Goal: Task Accomplishment & Management: Complete application form

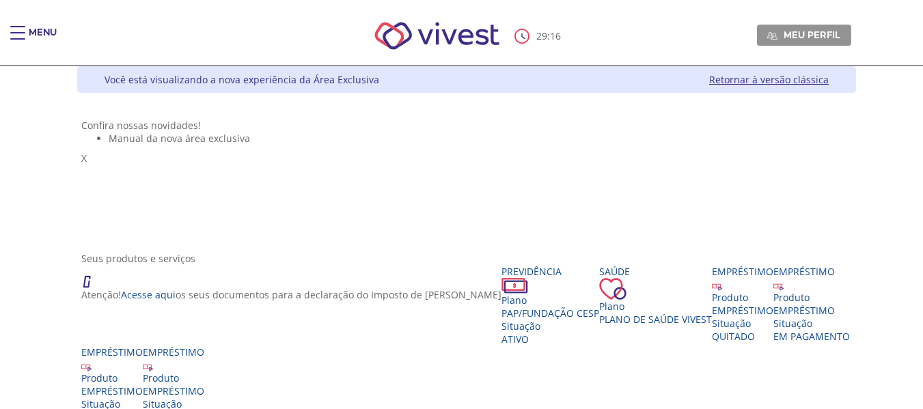
click at [20, 33] on span "Main header" at bounding box center [17, 32] width 15 height 1
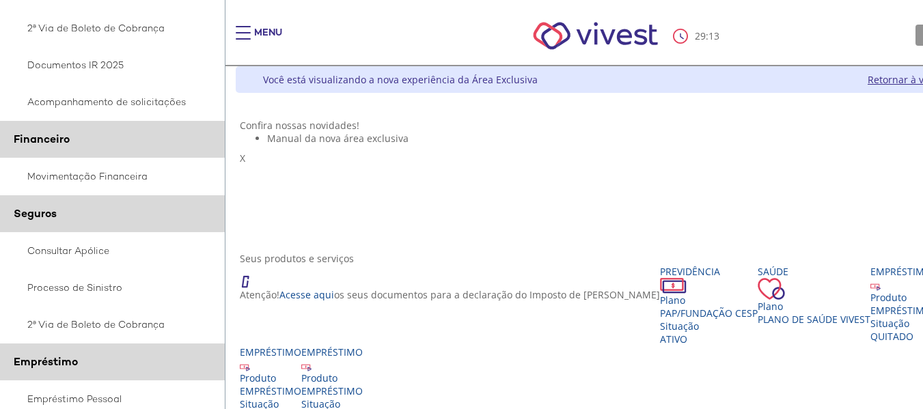
scroll to position [342, 0]
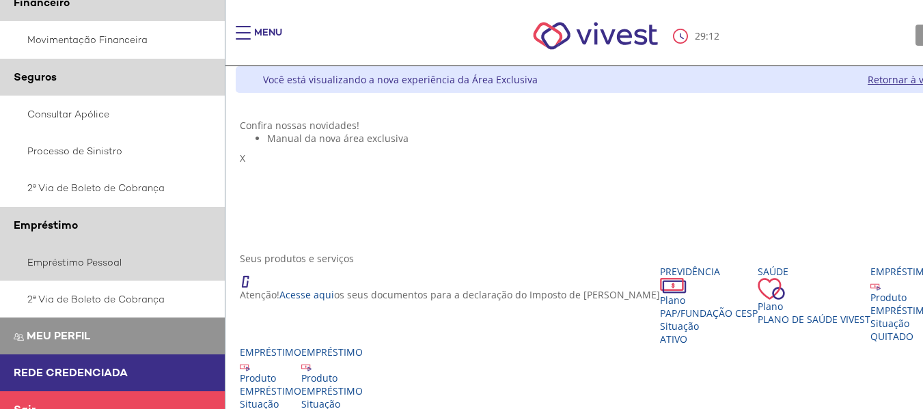
click at [84, 266] on link "Empréstimo Pessoal" at bounding box center [112, 262] width 225 height 37
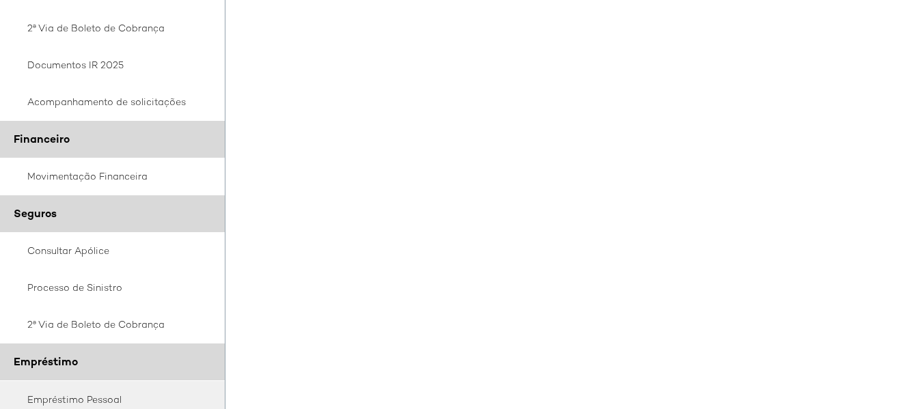
scroll to position [361, 0]
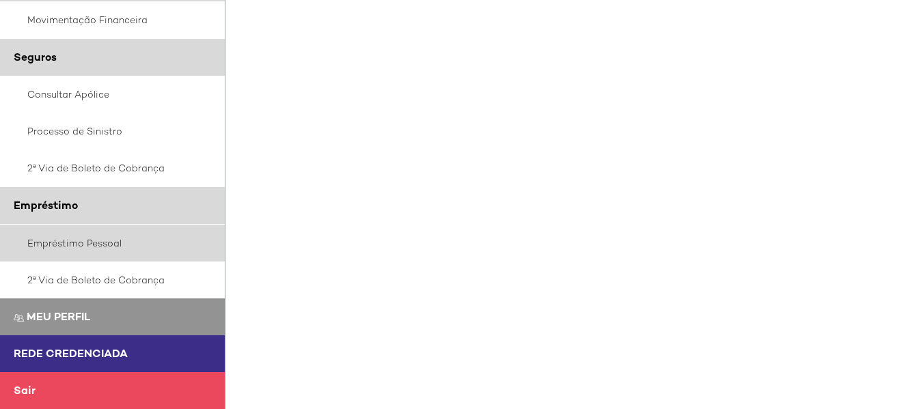
click at [70, 237] on link "Empréstimo Pessoal" at bounding box center [112, 243] width 225 height 37
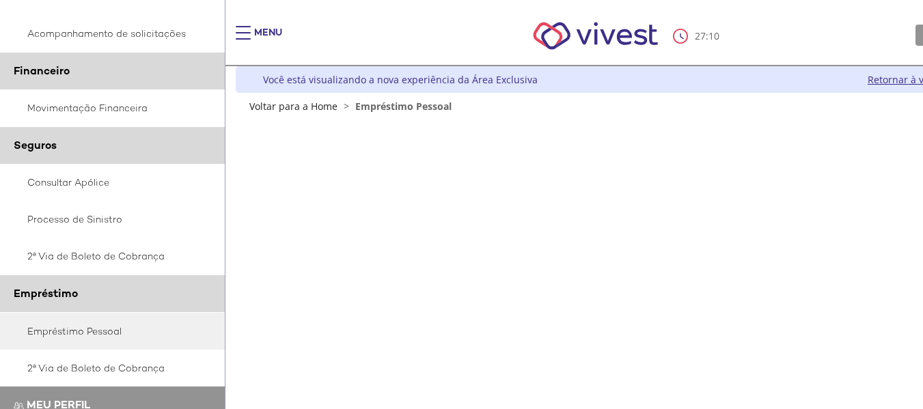
scroll to position [342, 0]
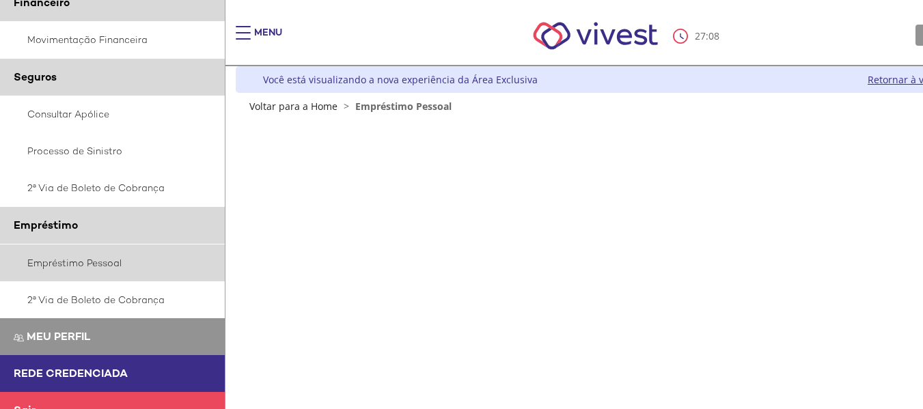
click at [84, 258] on link "Empréstimo Pessoal" at bounding box center [112, 263] width 225 height 37
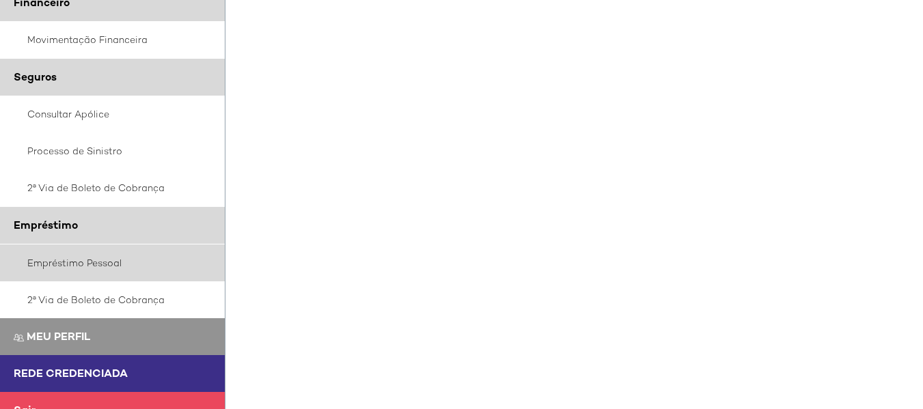
scroll to position [410, 0]
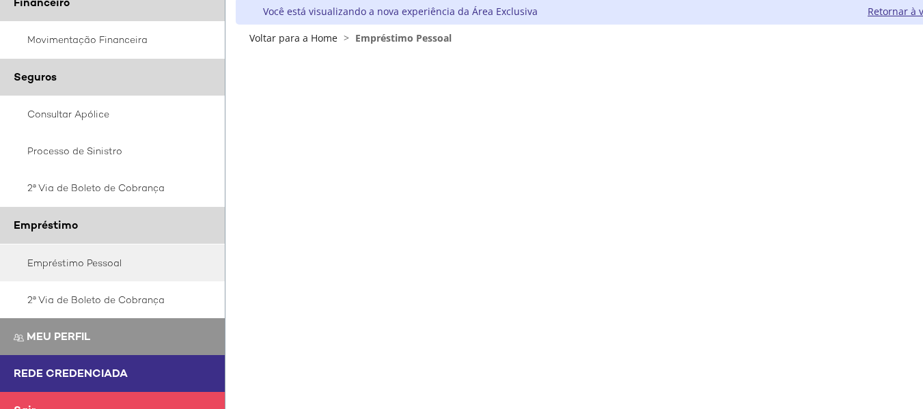
scroll to position [361, 0]
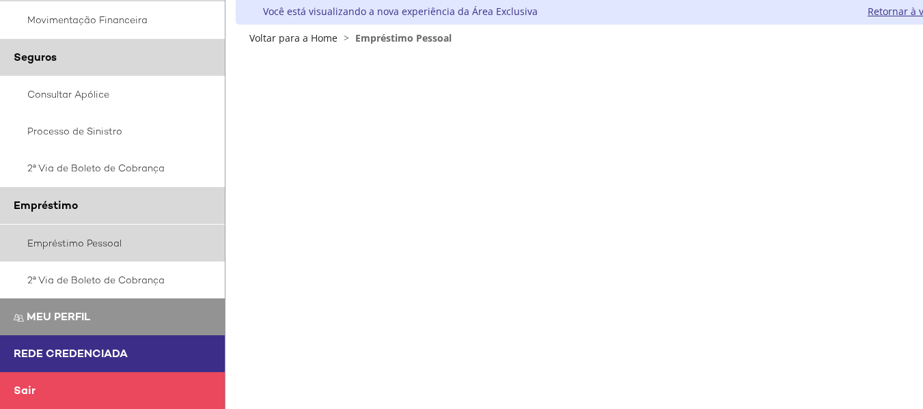
click at [109, 242] on link "Empréstimo Pessoal" at bounding box center [112, 243] width 225 height 37
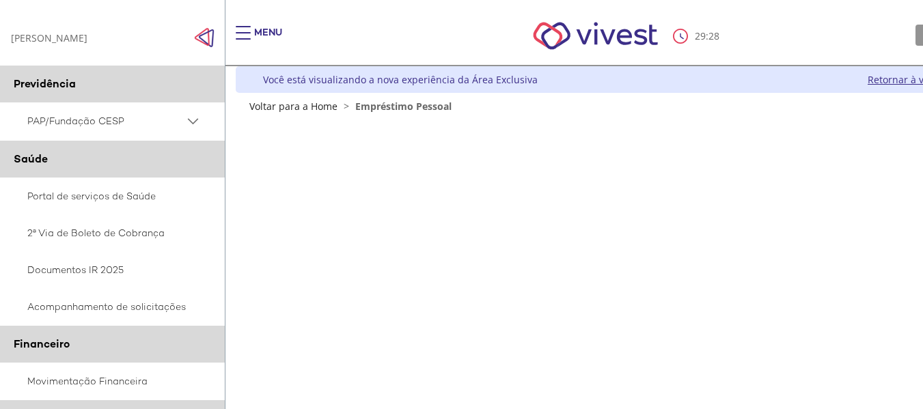
click at [247, 33] on div "Main header" at bounding box center [243, 39] width 15 height 27
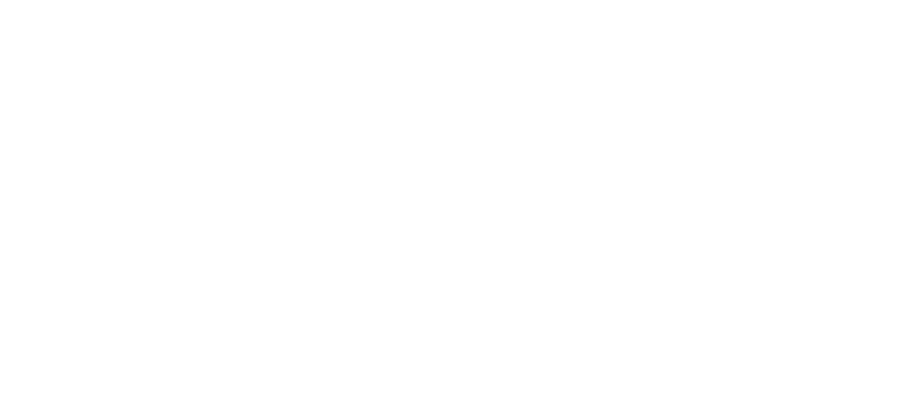
scroll to position [546, 0]
